Goal: Task Accomplishment & Management: Use online tool/utility

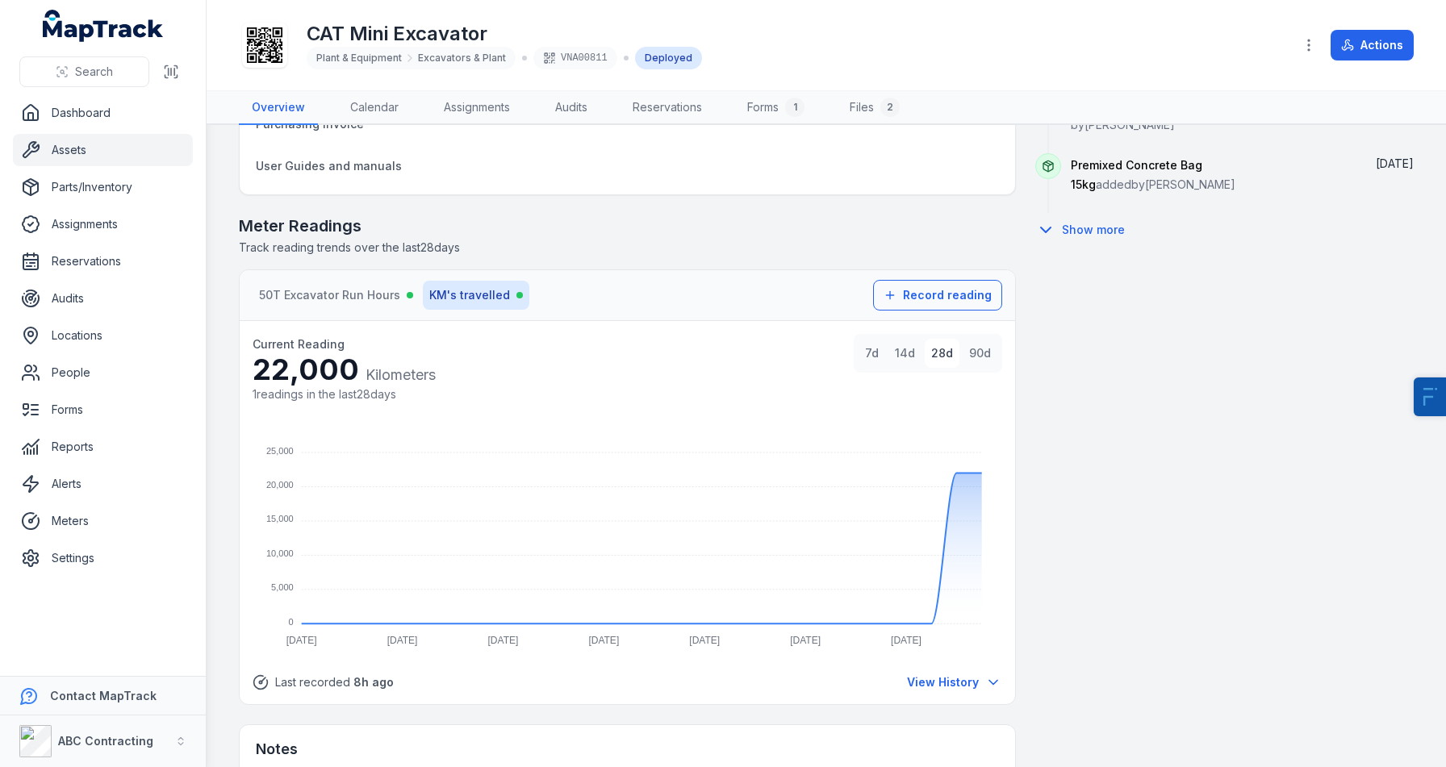
scroll to position [1010, 0]
click at [331, 303] on span "50T Excavator Run Hours" at bounding box center [329, 298] width 141 height 16
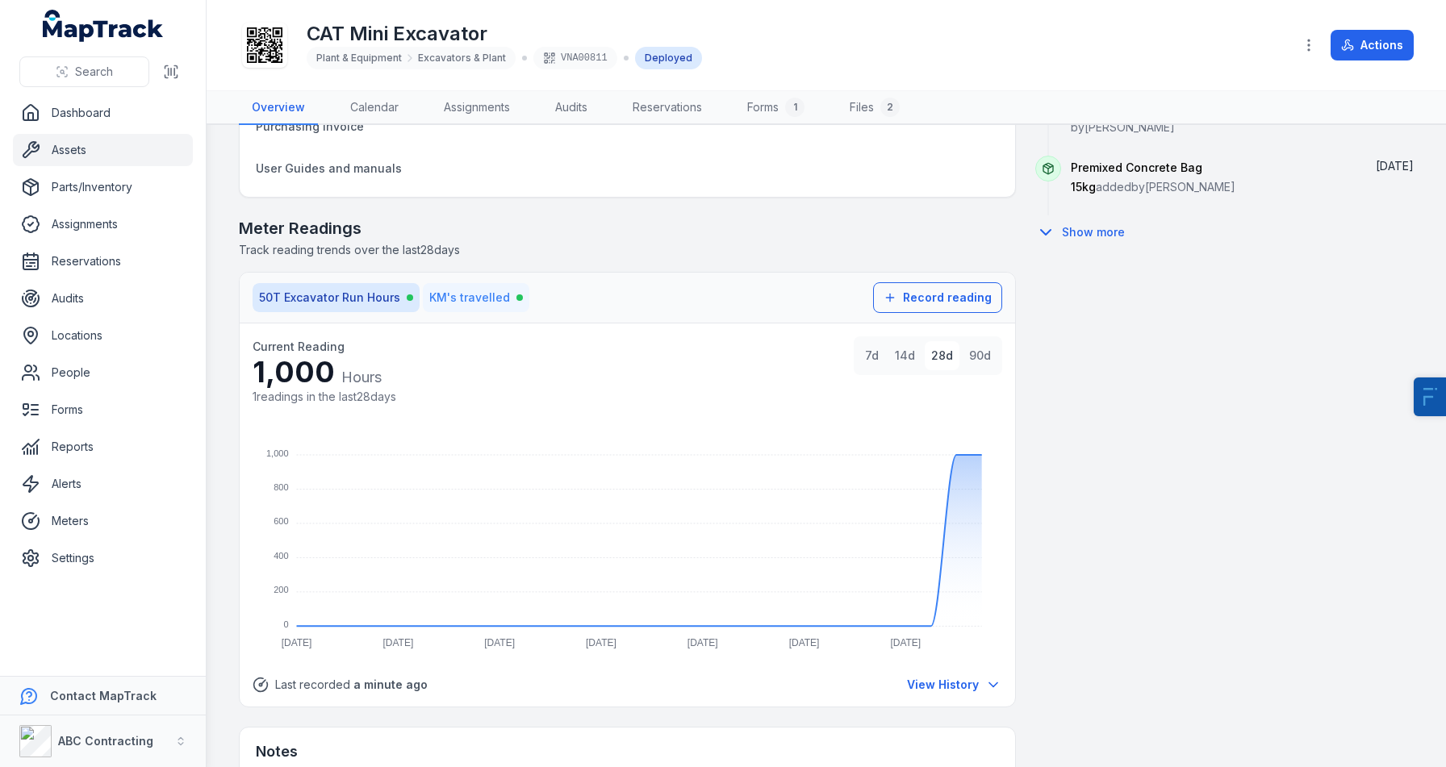
click at [491, 303] on span "KM's travelled" at bounding box center [469, 298] width 81 height 16
click at [360, 288] on button "50T Excavator Run Hours" at bounding box center [336, 297] width 167 height 29
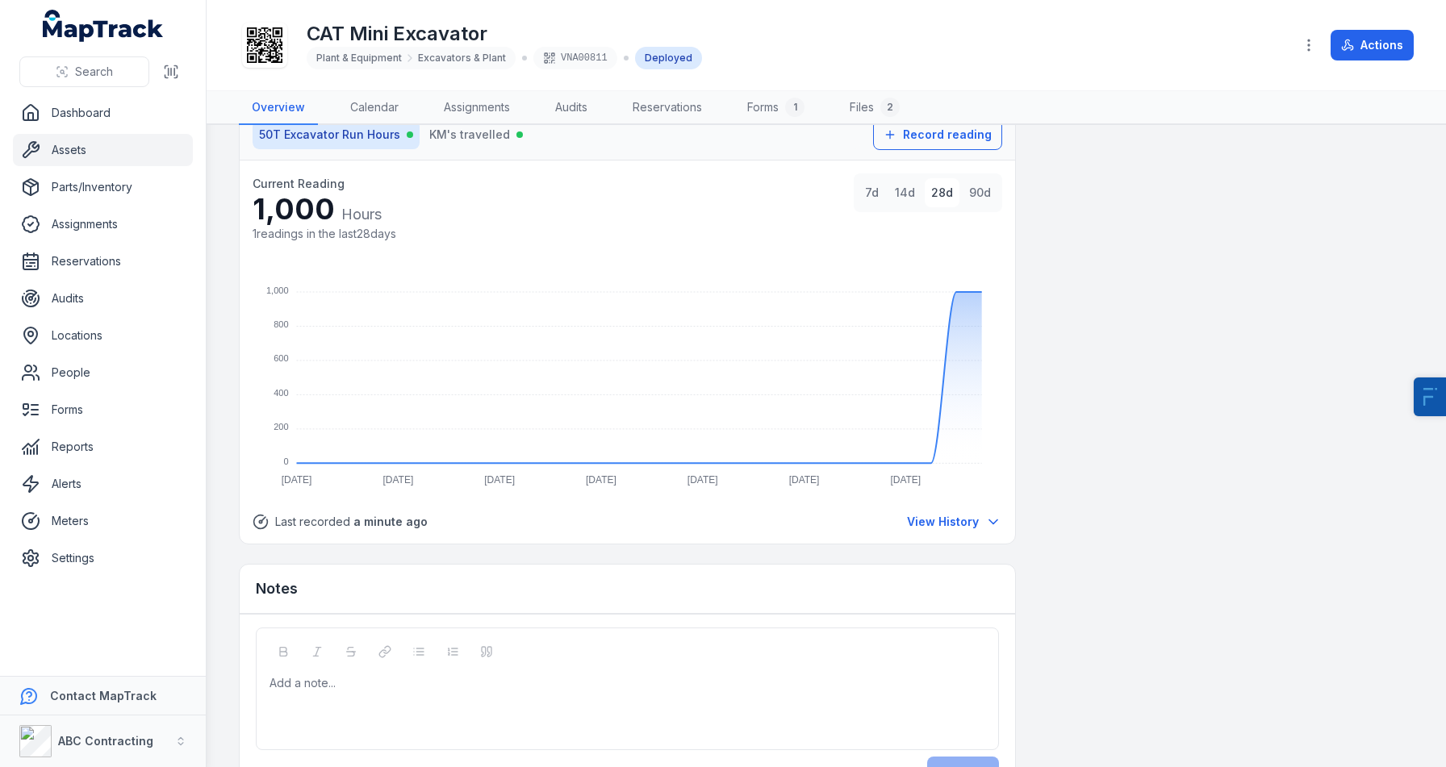
scroll to position [1225, 0]
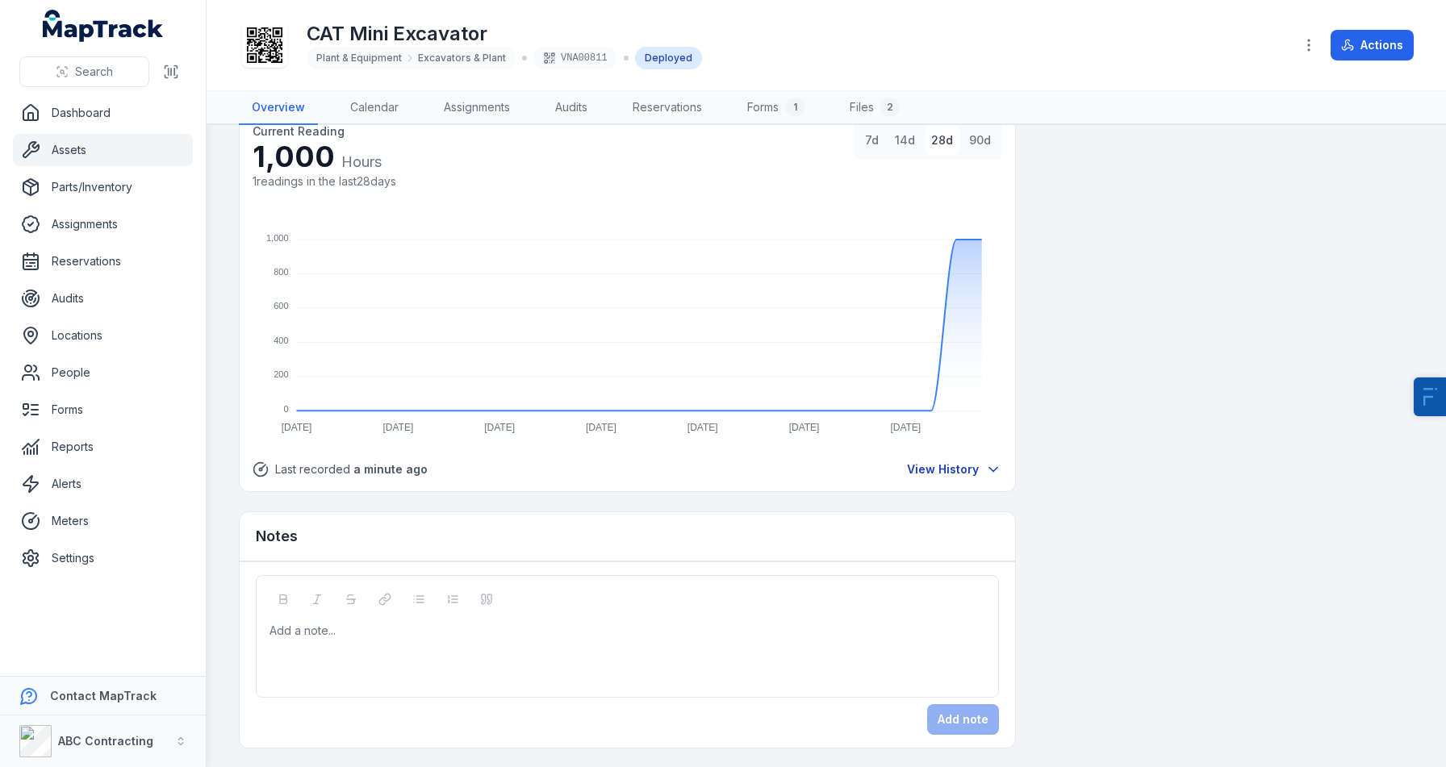
click at [954, 477] on button "View History" at bounding box center [954, 470] width 96 height 18
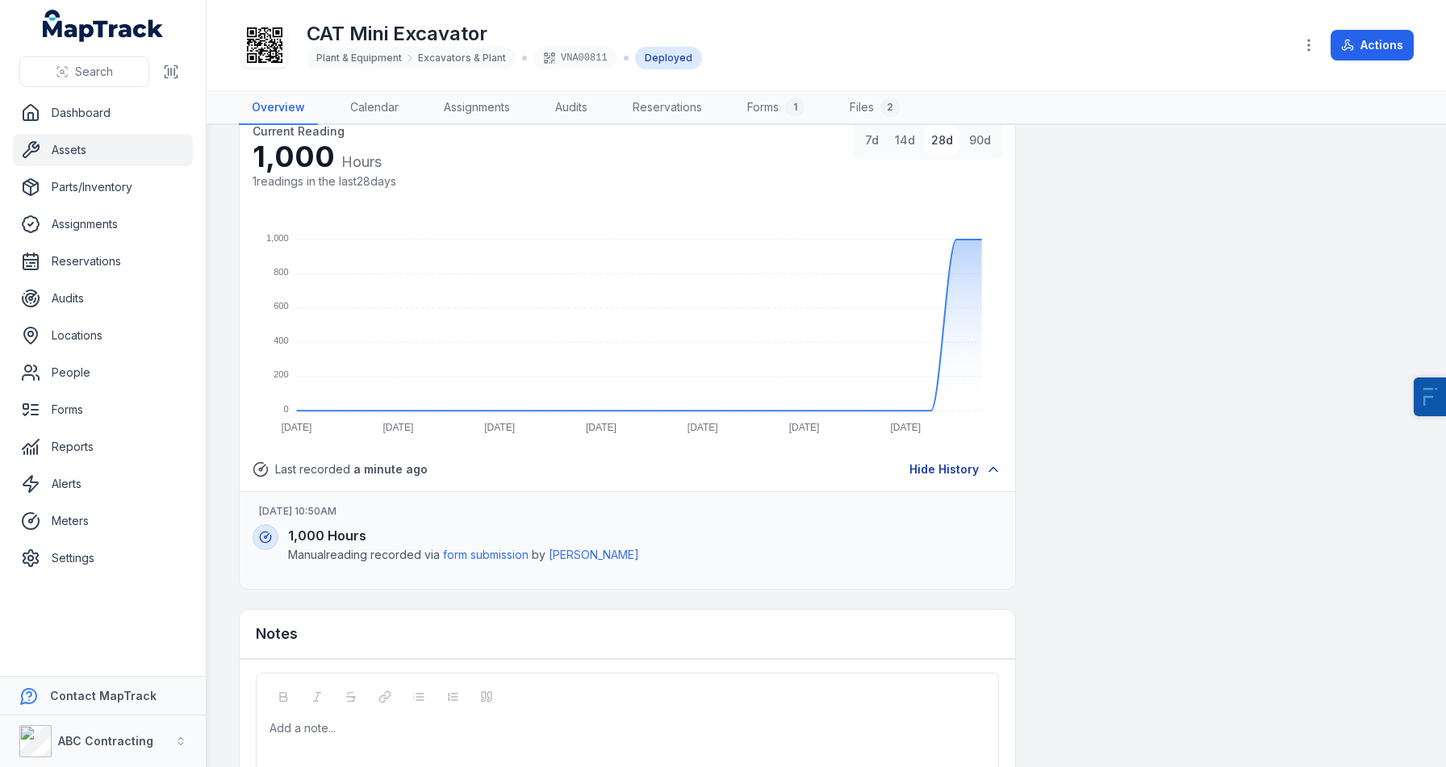
click at [954, 477] on button "Hide History" at bounding box center [955, 470] width 94 height 18
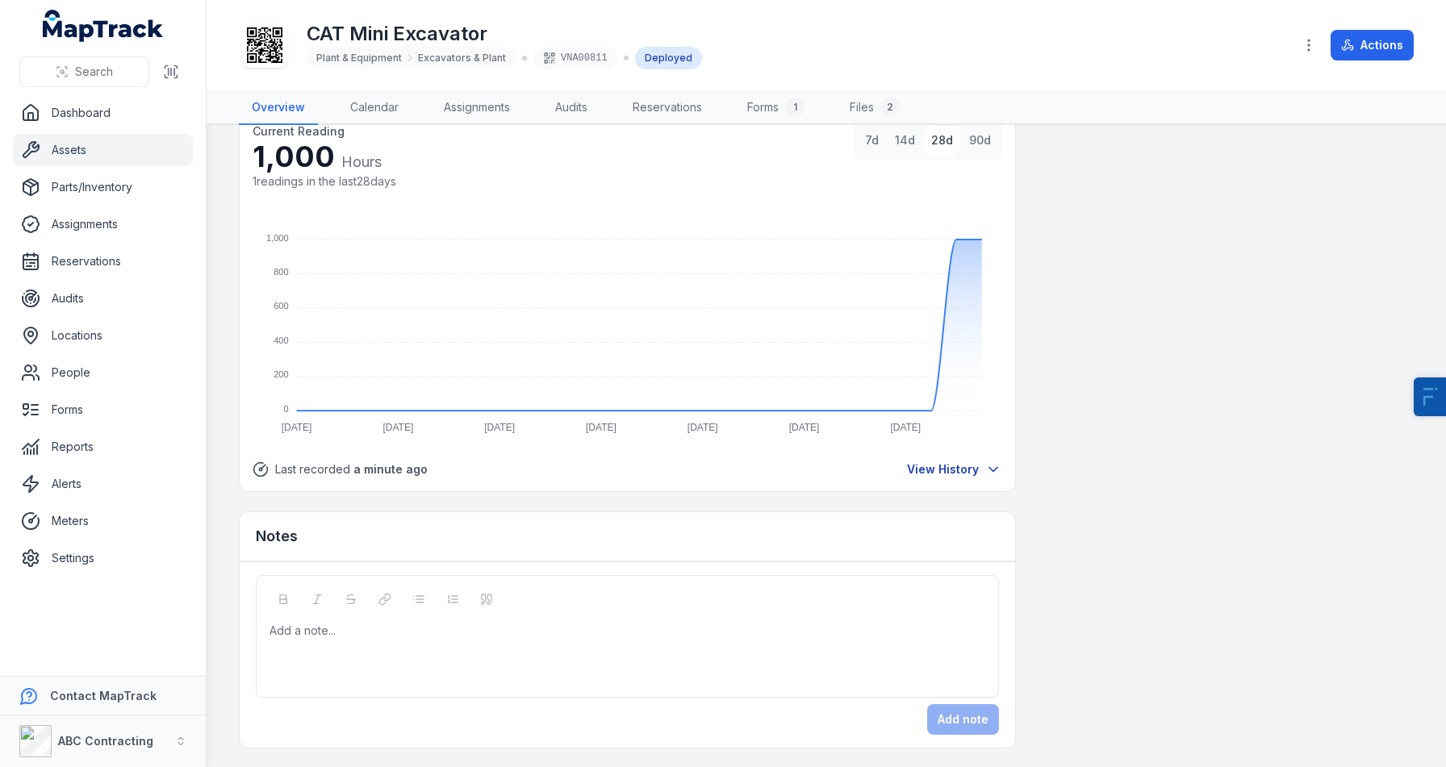
click at [954, 477] on button "View History" at bounding box center [954, 470] width 96 height 18
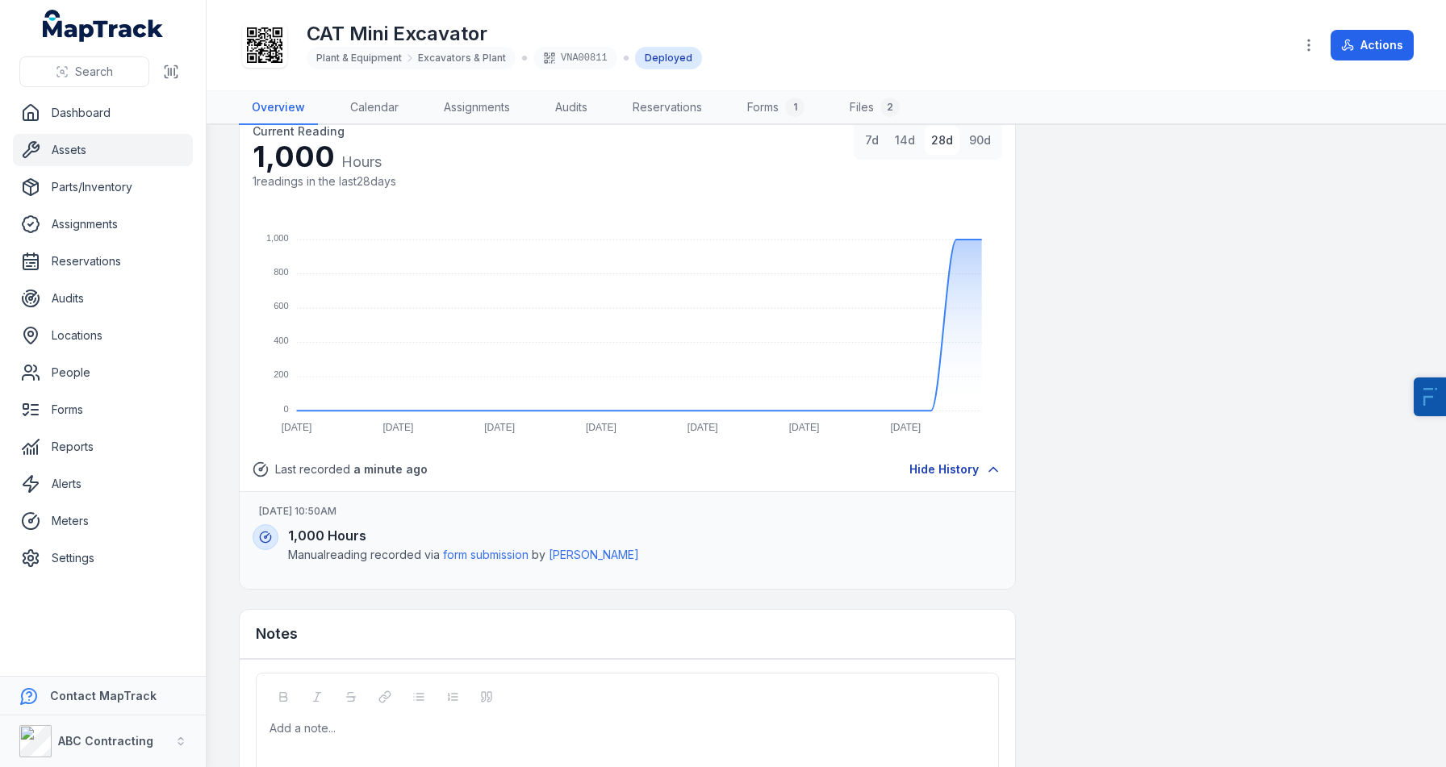
click at [951, 477] on button "Hide History" at bounding box center [955, 470] width 94 height 18
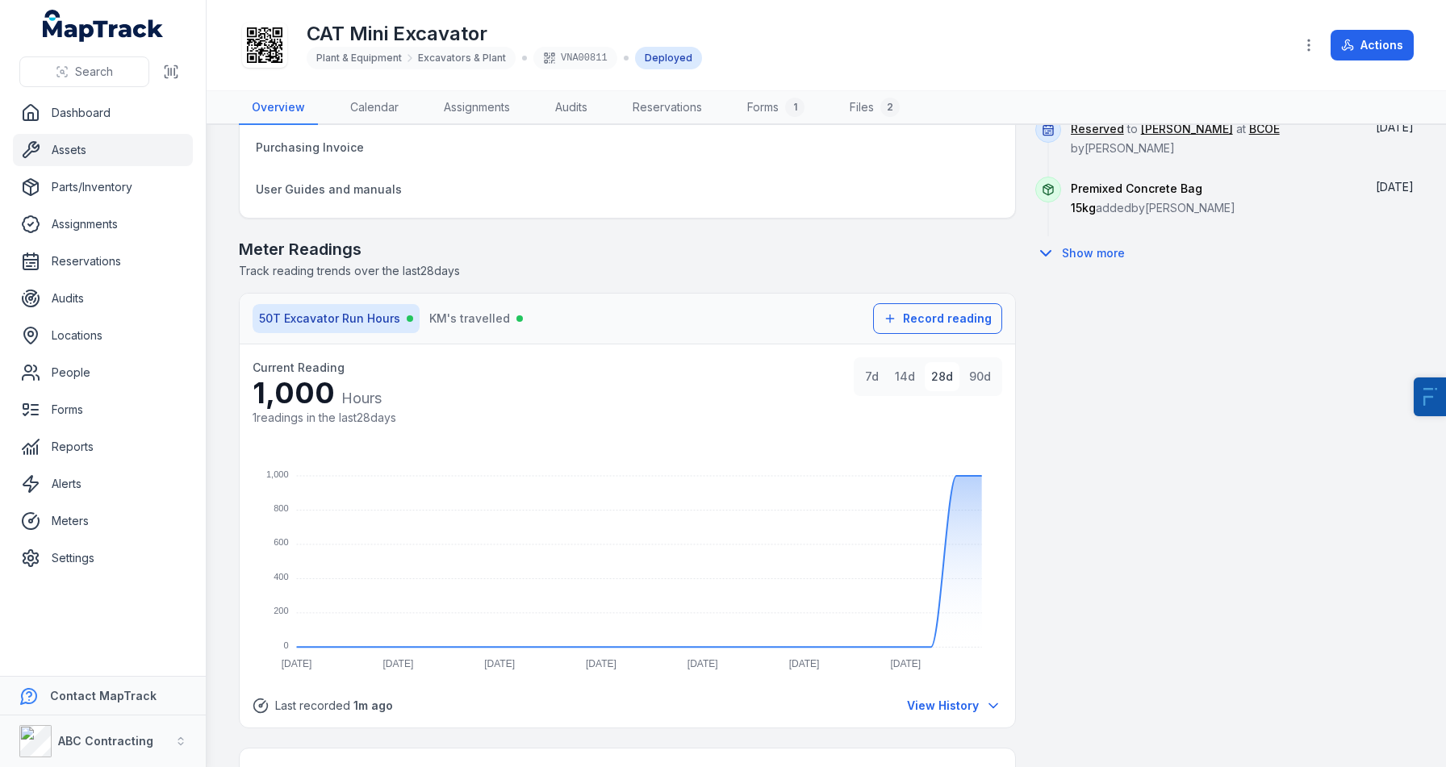
scroll to position [969, 0]
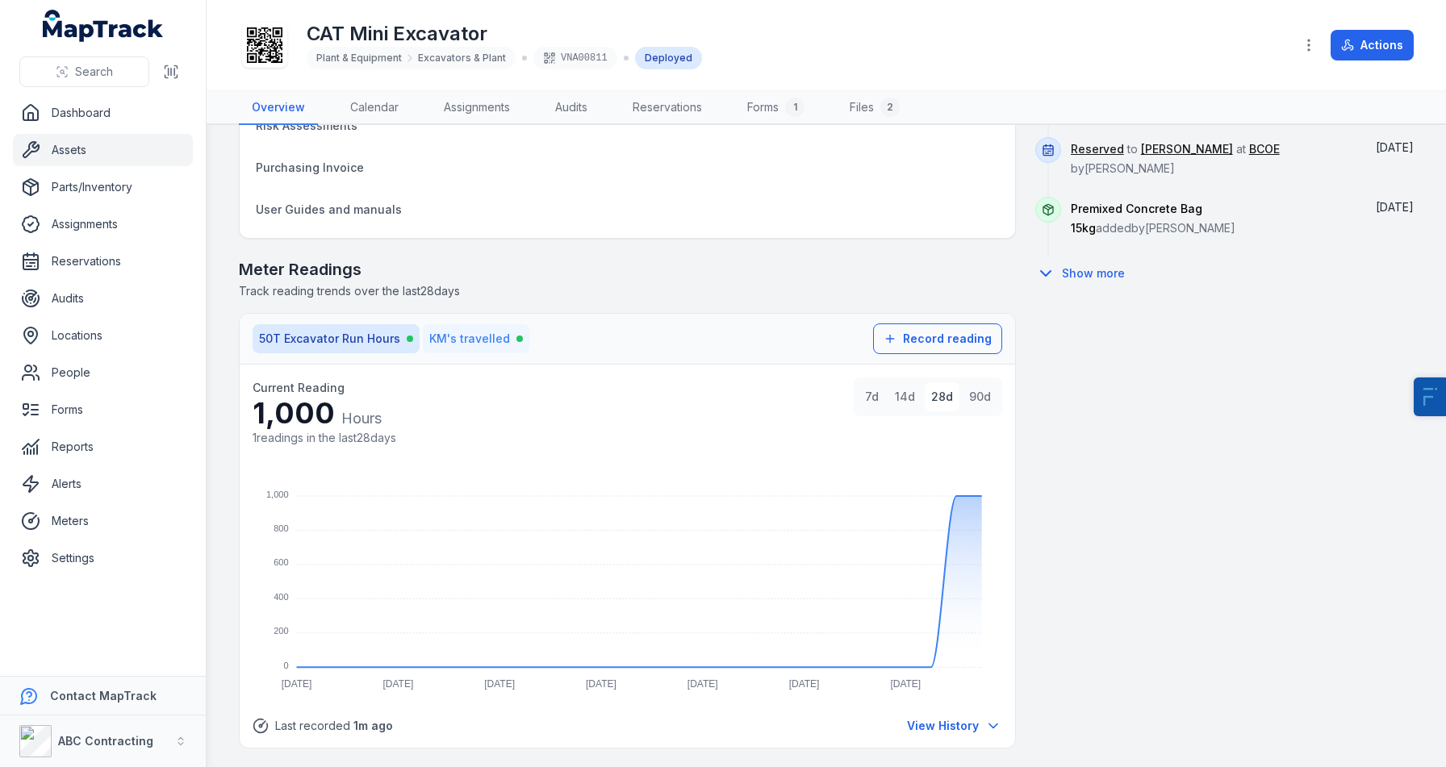
click at [478, 346] on button "KM's travelled" at bounding box center [476, 338] width 106 height 29
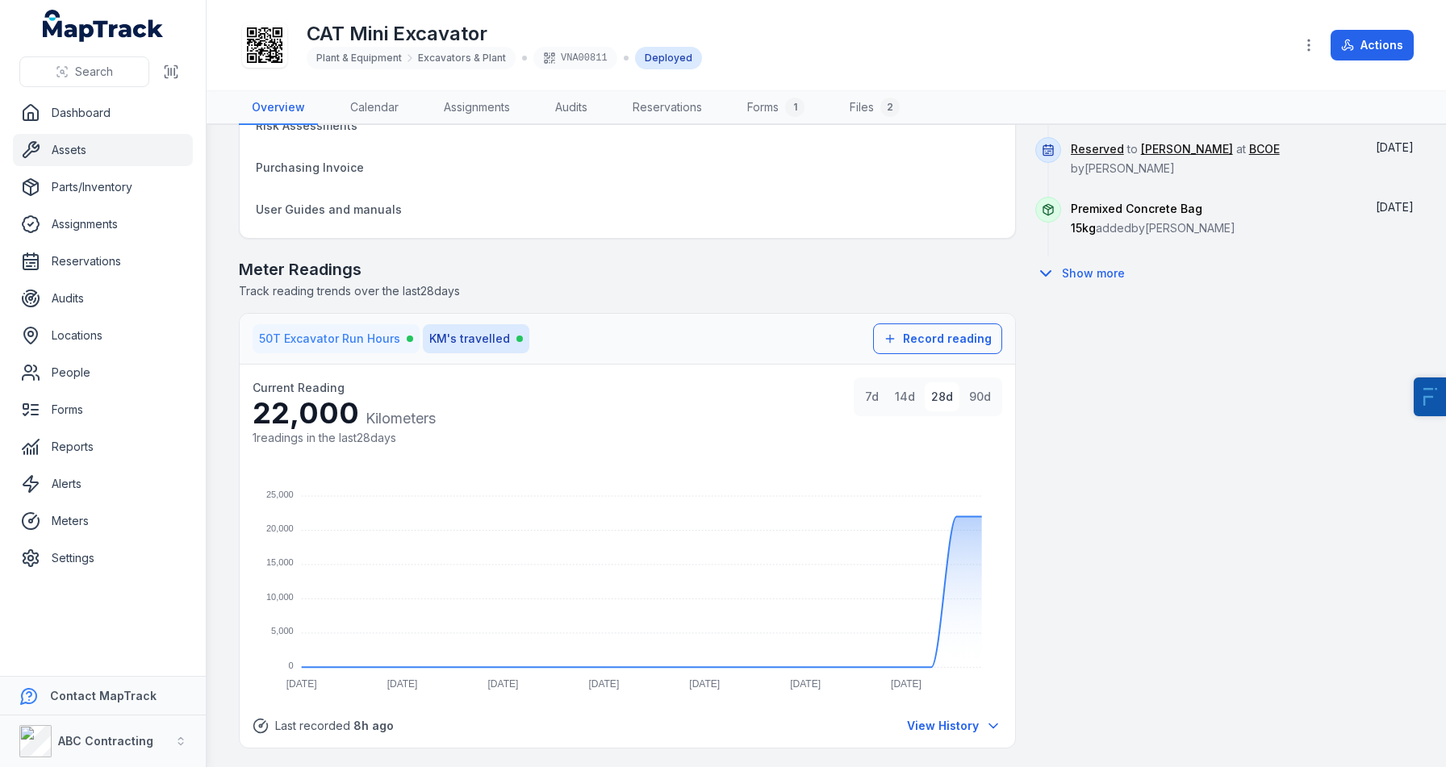
click at [332, 328] on button "50T Excavator Run Hours" at bounding box center [336, 338] width 167 height 29
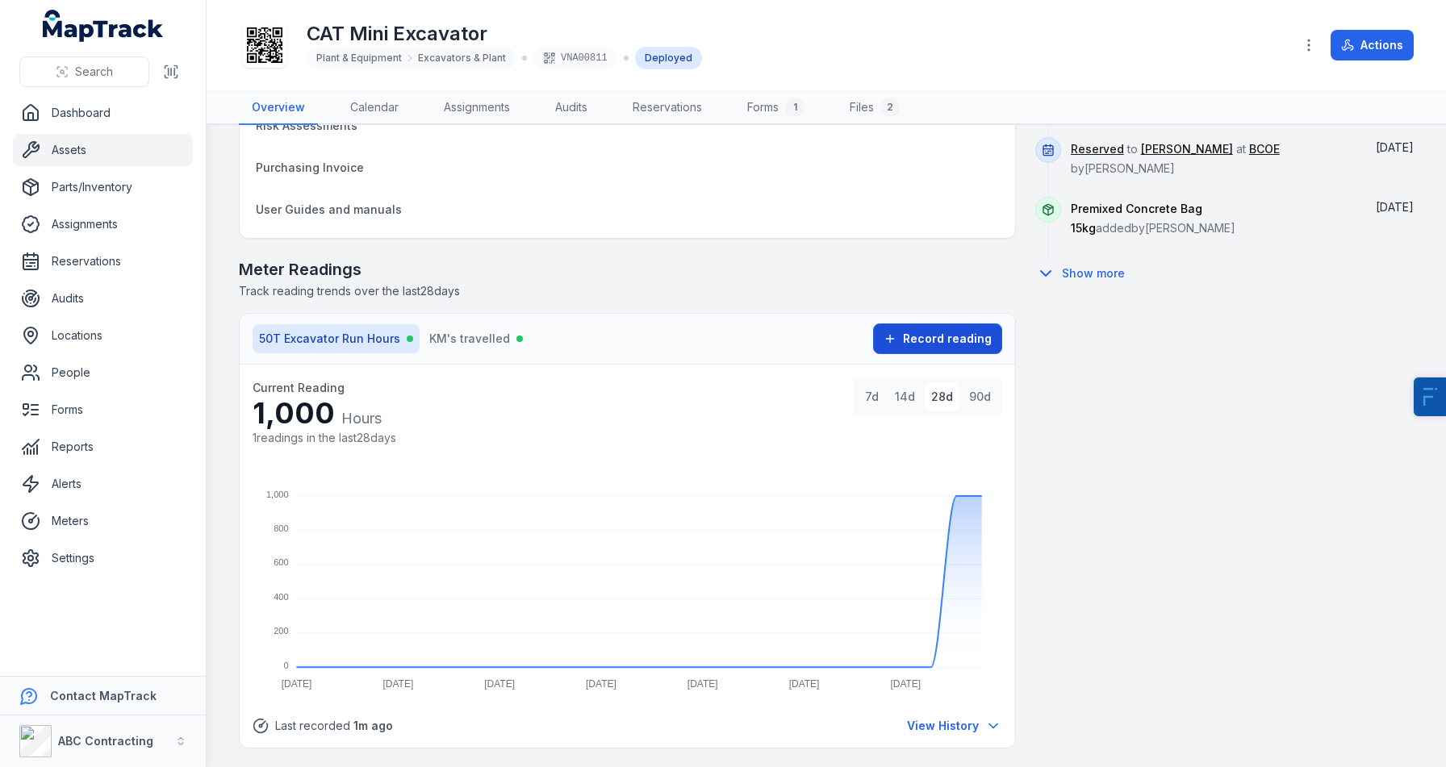
click at [939, 335] on span "Record reading" at bounding box center [947, 339] width 89 height 16
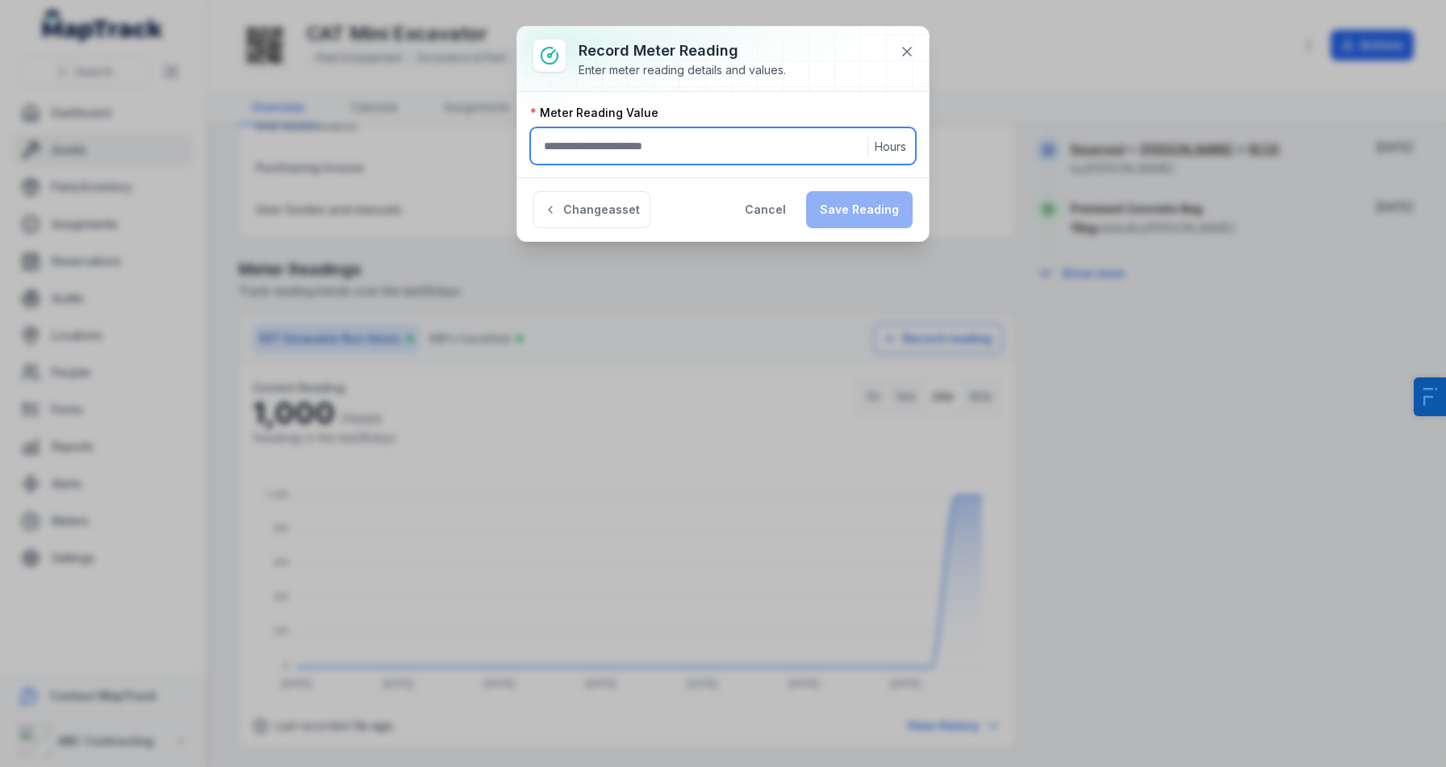
click at [701, 138] on input ":rge:-form-item-label" at bounding box center [723, 145] width 386 height 37
click at [688, 233] on div "Change asset Cancel Save Reading" at bounding box center [722, 209] width 411 height 64
click at [741, 163] on input ":rge:-form-item-label" at bounding box center [723, 145] width 386 height 37
click at [750, 224] on button "Cancel" at bounding box center [765, 209] width 69 height 37
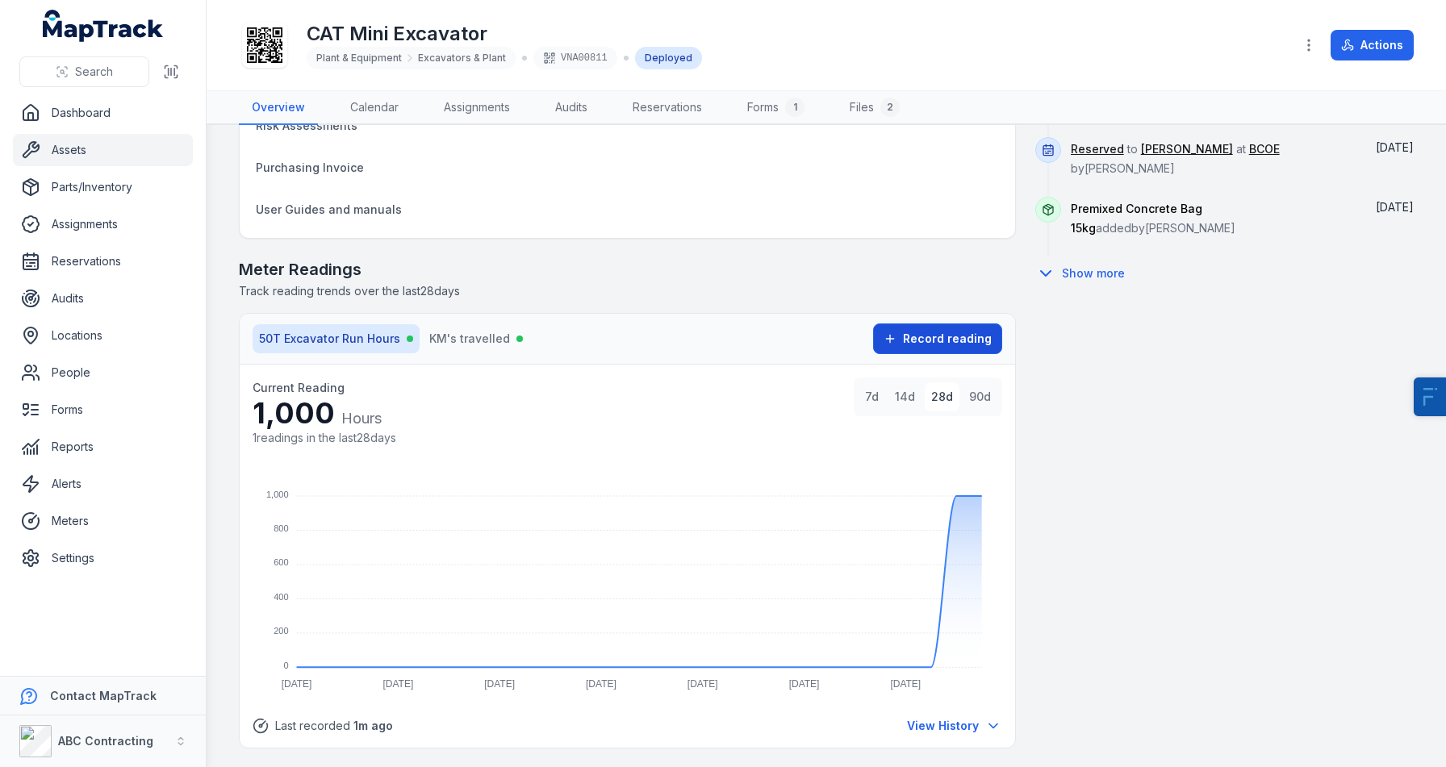
click at [1000, 342] on button "Record reading" at bounding box center [937, 339] width 129 height 31
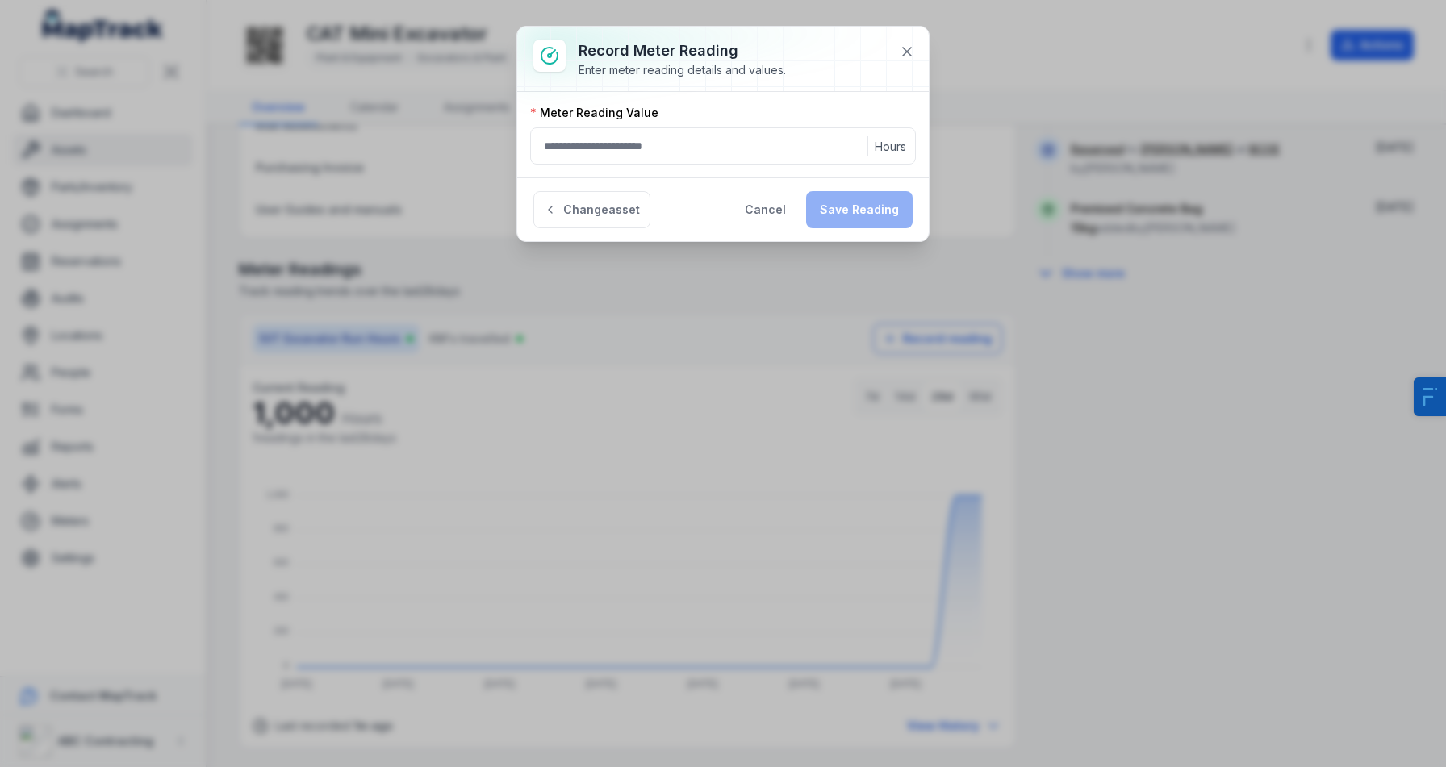
click at [674, 171] on div "Meter Reading Value Hours" at bounding box center [722, 135] width 411 height 86
click at [645, 149] on input ":rgj:-form-item-label" at bounding box center [723, 145] width 386 height 37
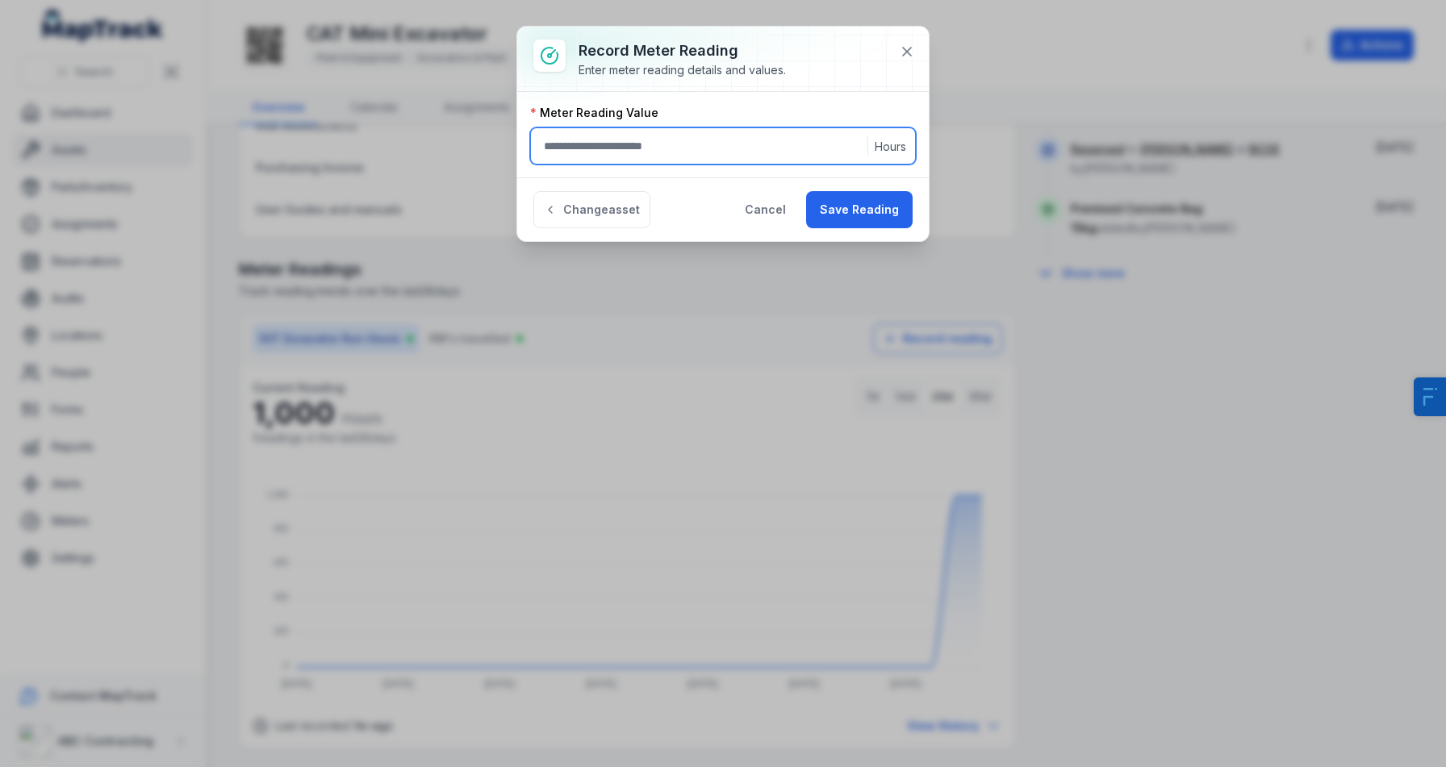
type input "***"
click at [700, 215] on div "Change asset Cancel Save Reading" at bounding box center [722, 209] width 411 height 64
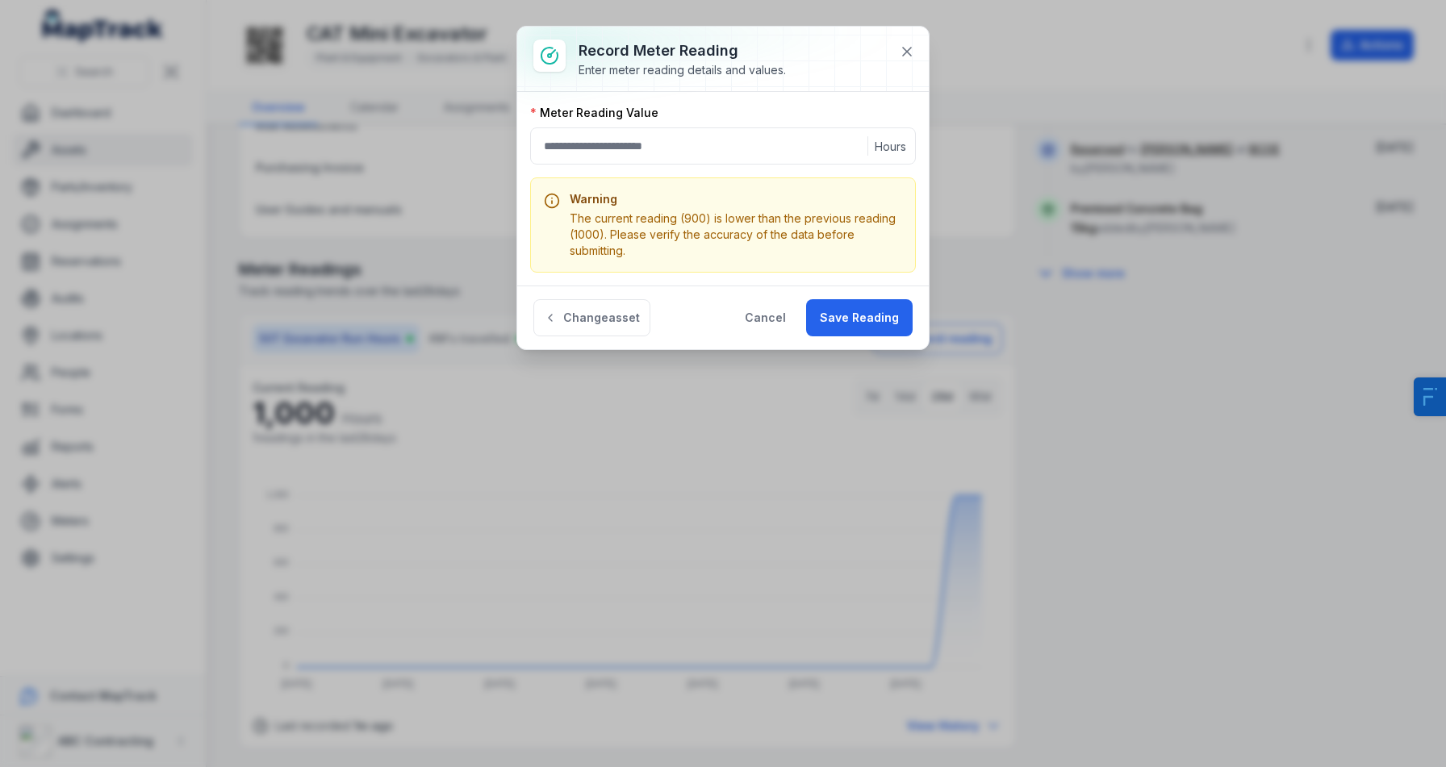
drag, startPoint x: 747, startPoint y: 215, endPoint x: 842, endPoint y: 216, distance: 95.2
click at [842, 216] on div "The current reading (900) is lower than the previous reading (1000). Please ver…" at bounding box center [736, 235] width 332 height 48
click at [560, 152] on input "***" at bounding box center [723, 145] width 386 height 37
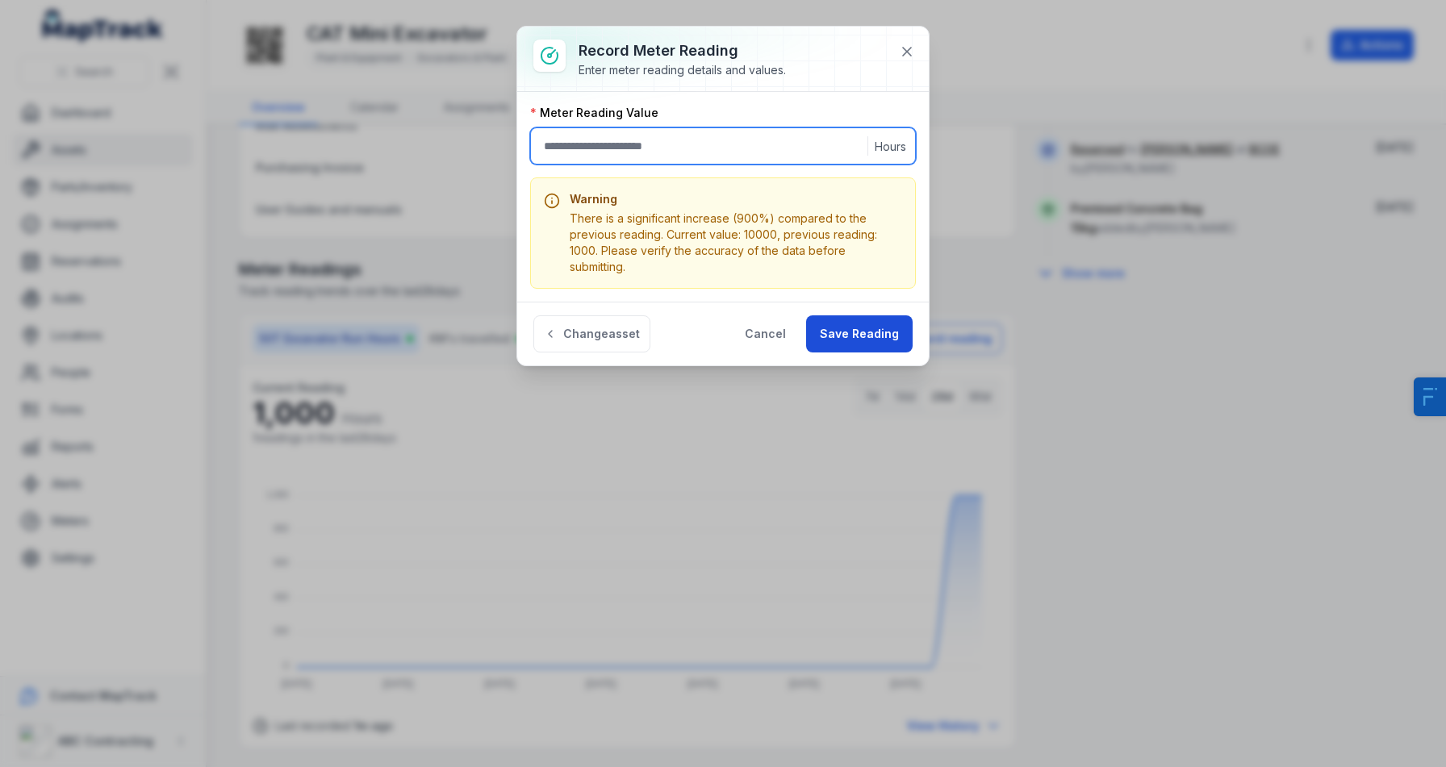
type input "*****"
click at [877, 339] on button "Save Reading" at bounding box center [859, 333] width 106 height 37
